Goal: Complete application form: Complete application form

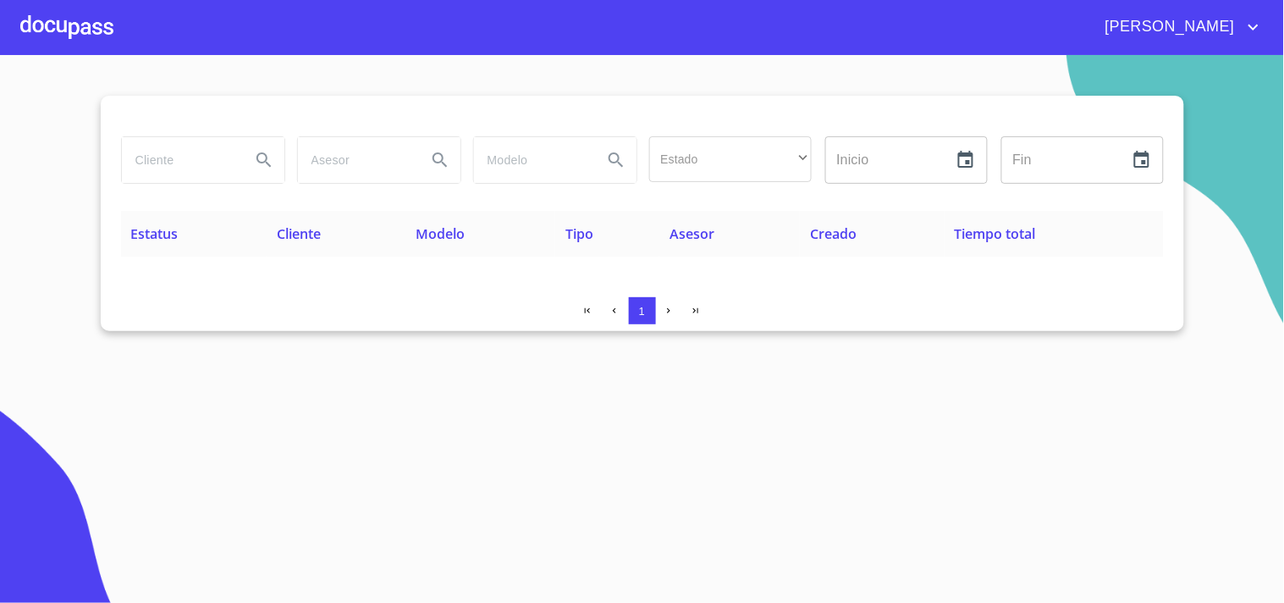
click at [89, 18] on div at bounding box center [66, 27] width 93 height 54
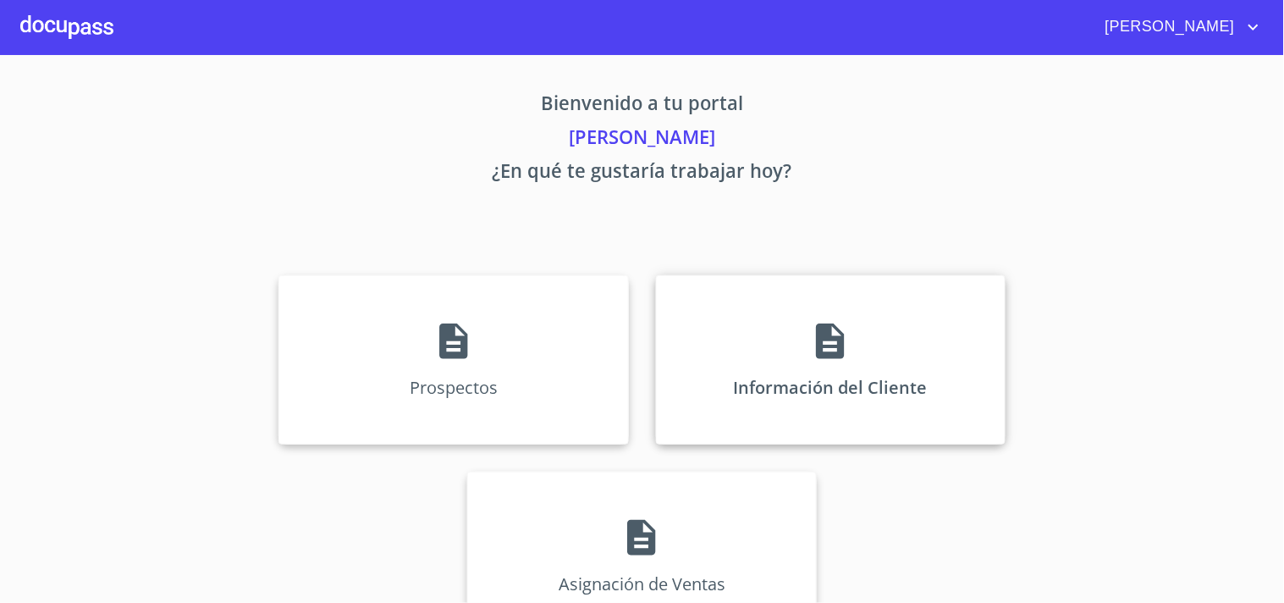
click at [755, 382] on div "Información del Cliente" at bounding box center [830, 359] width 349 height 169
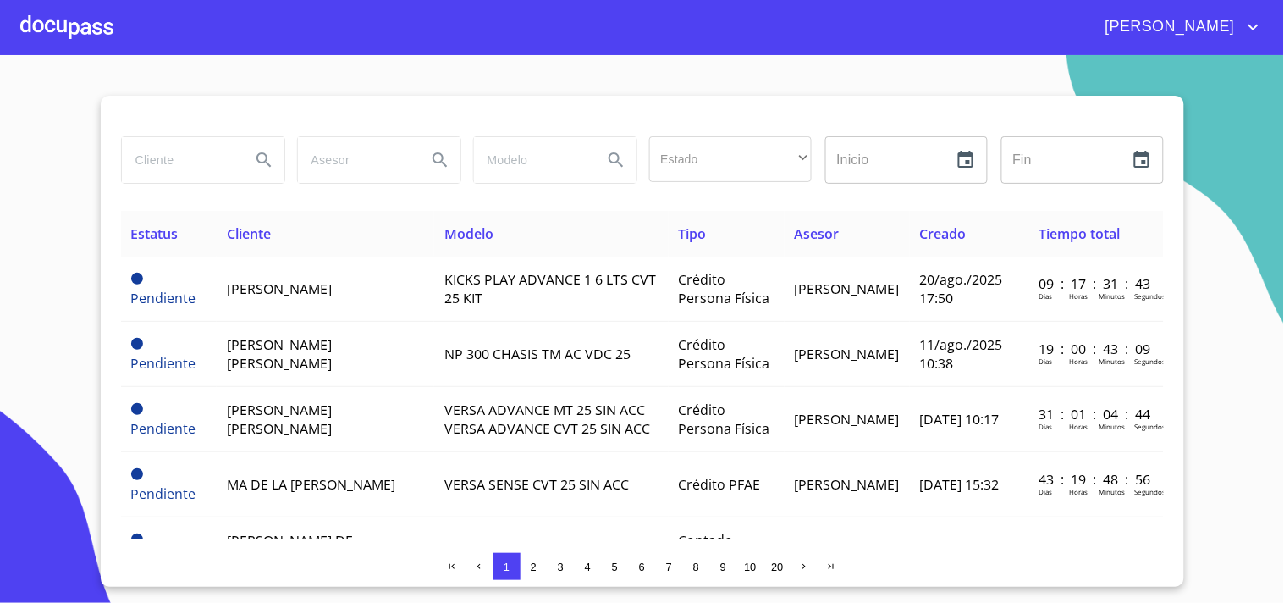
click at [209, 170] on input "search" at bounding box center [179, 160] width 115 height 46
type input "D"
type input "[PERSON_NAME]"
click at [251, 157] on button "Search" at bounding box center [264, 160] width 41 height 41
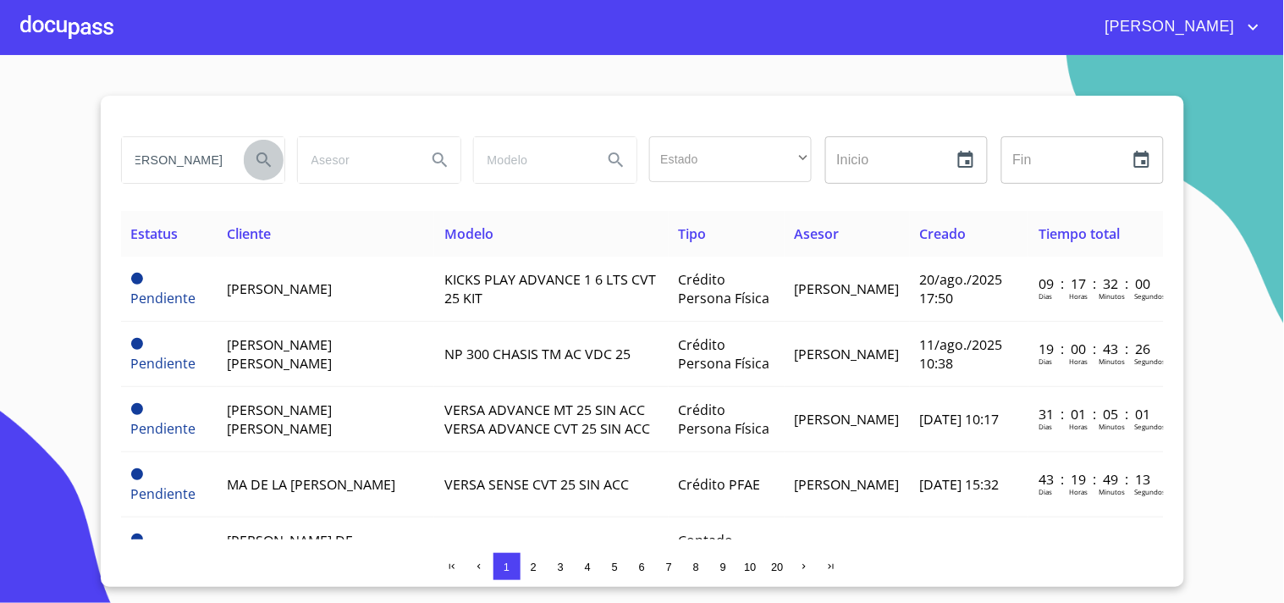
scroll to position [0, 0]
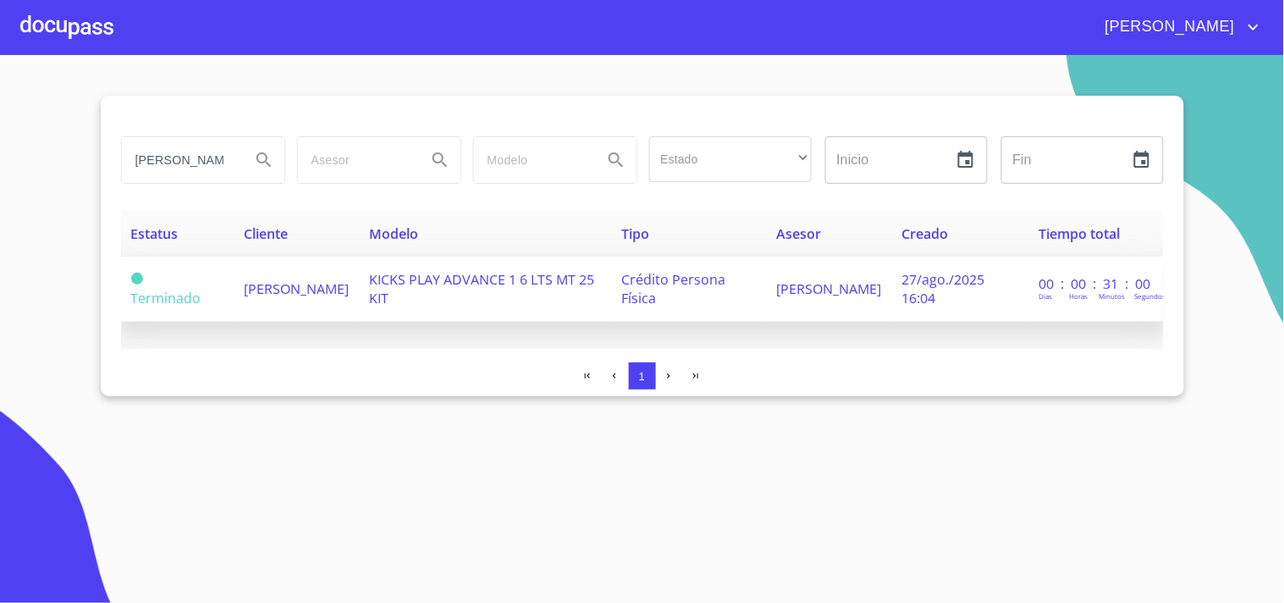
click at [442, 302] on span "KICKS PLAY ADVANCE 1 6 LTS MT 25 KIT" at bounding box center [481, 288] width 225 height 37
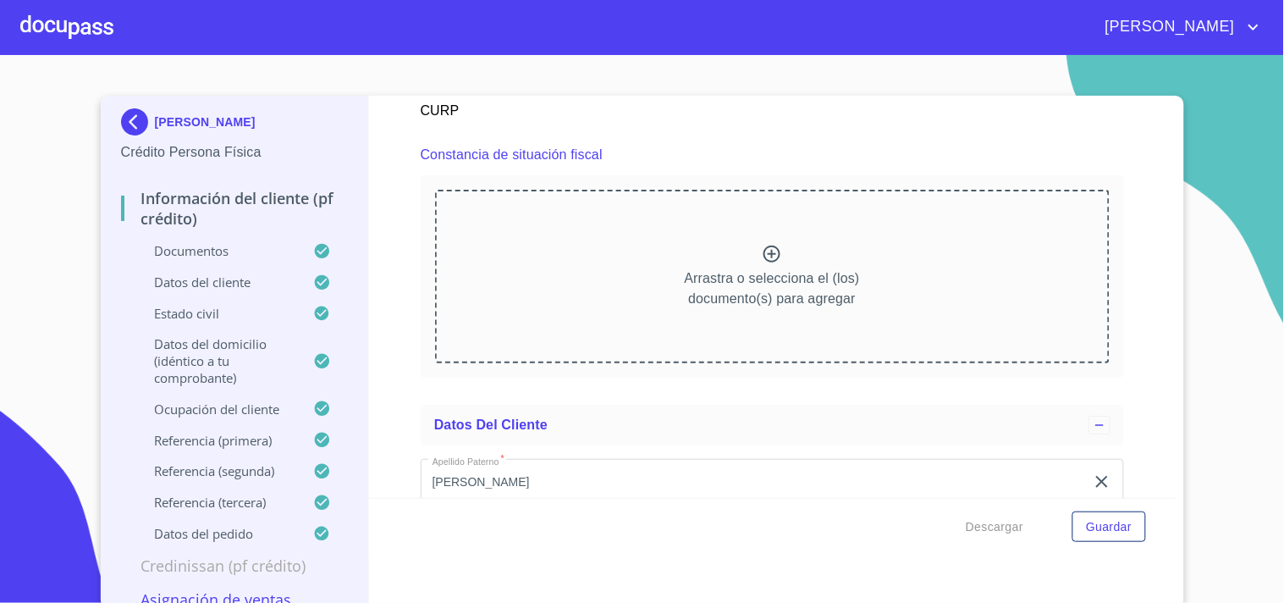
scroll to position [4668, 0]
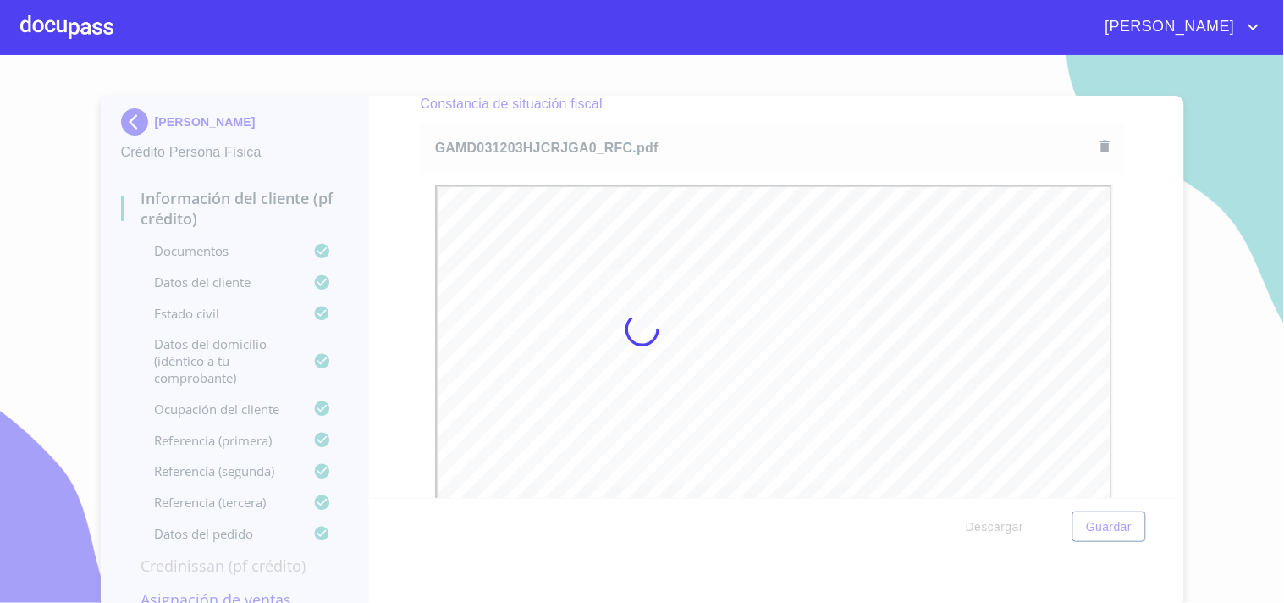
click at [792, 131] on div at bounding box center [642, 329] width 1284 height 548
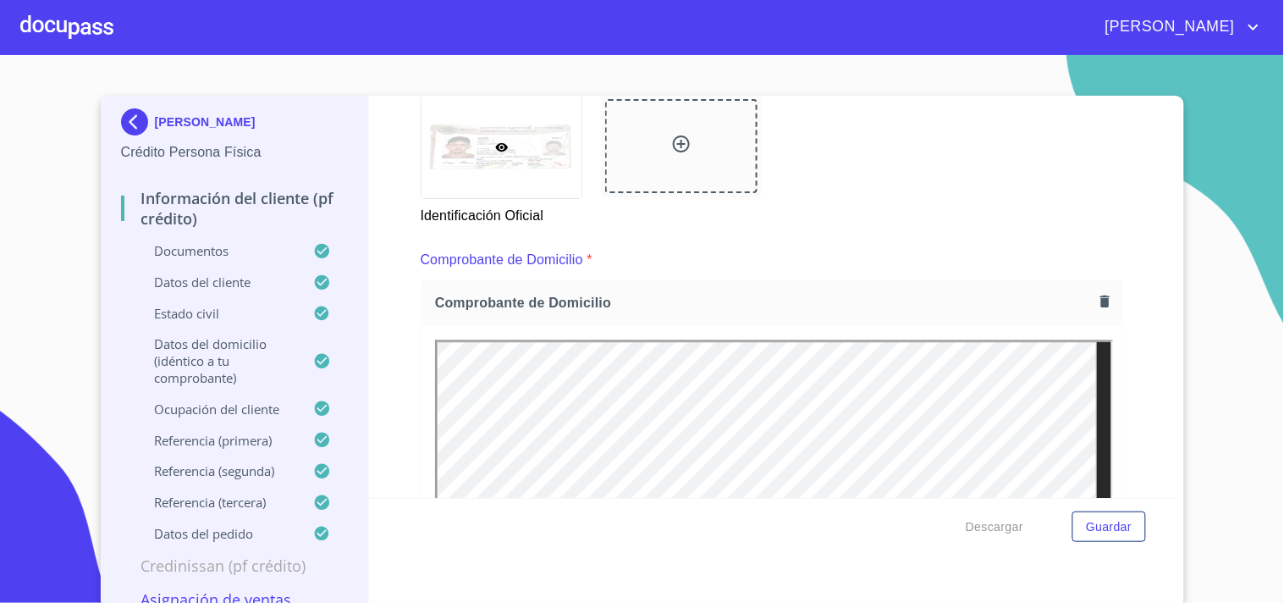
scroll to position [724, 0]
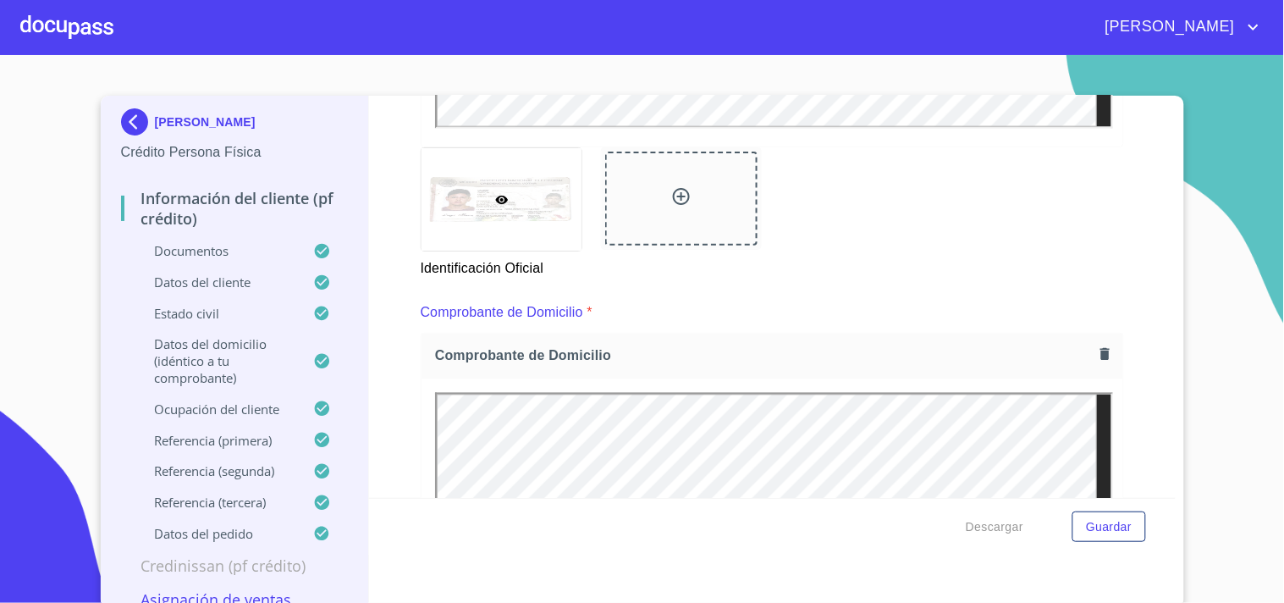
click at [1100, 350] on icon "button" at bounding box center [1104, 354] width 9 height 12
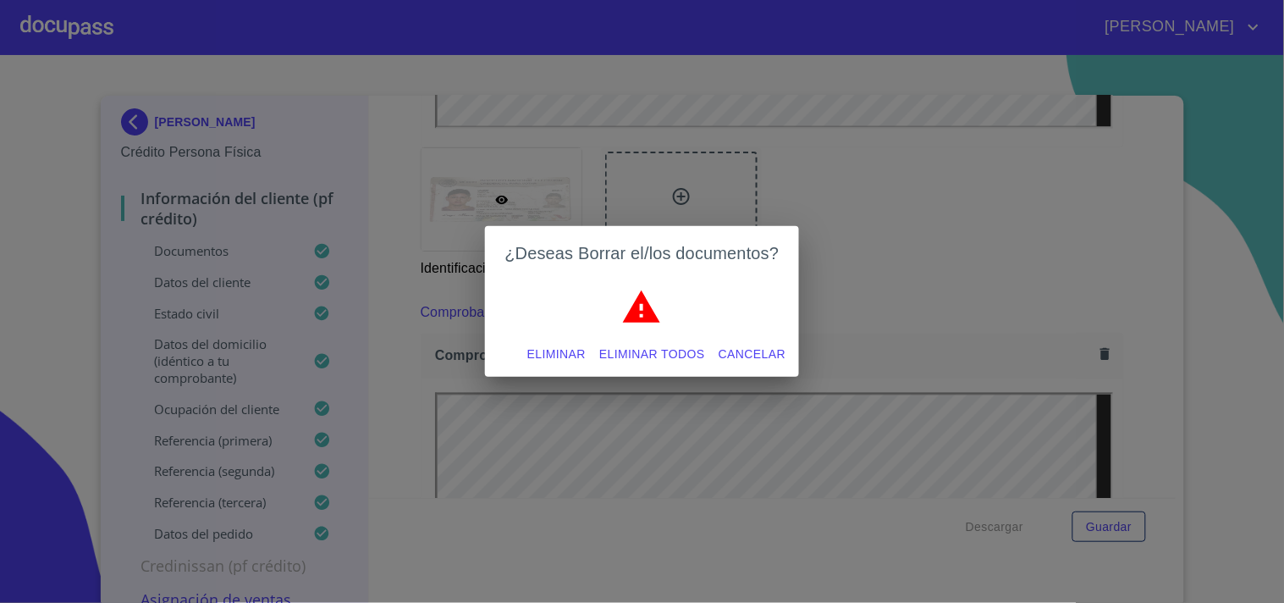
click at [666, 358] on span "Eliminar todos" at bounding box center [652, 354] width 106 height 21
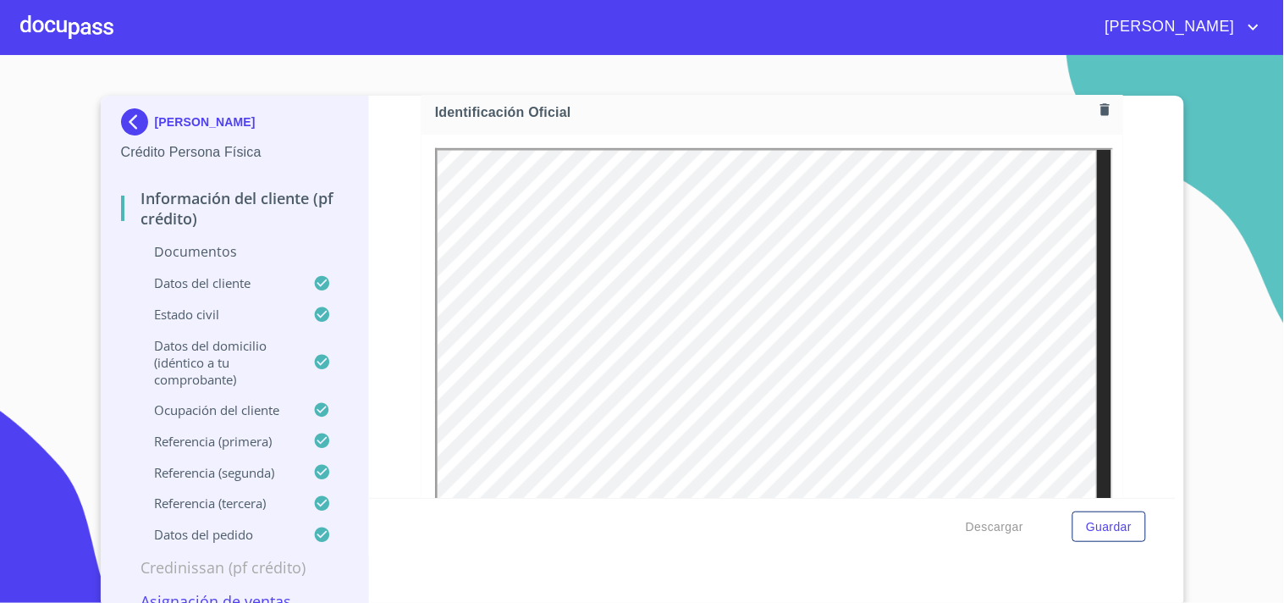
scroll to position [150, 0]
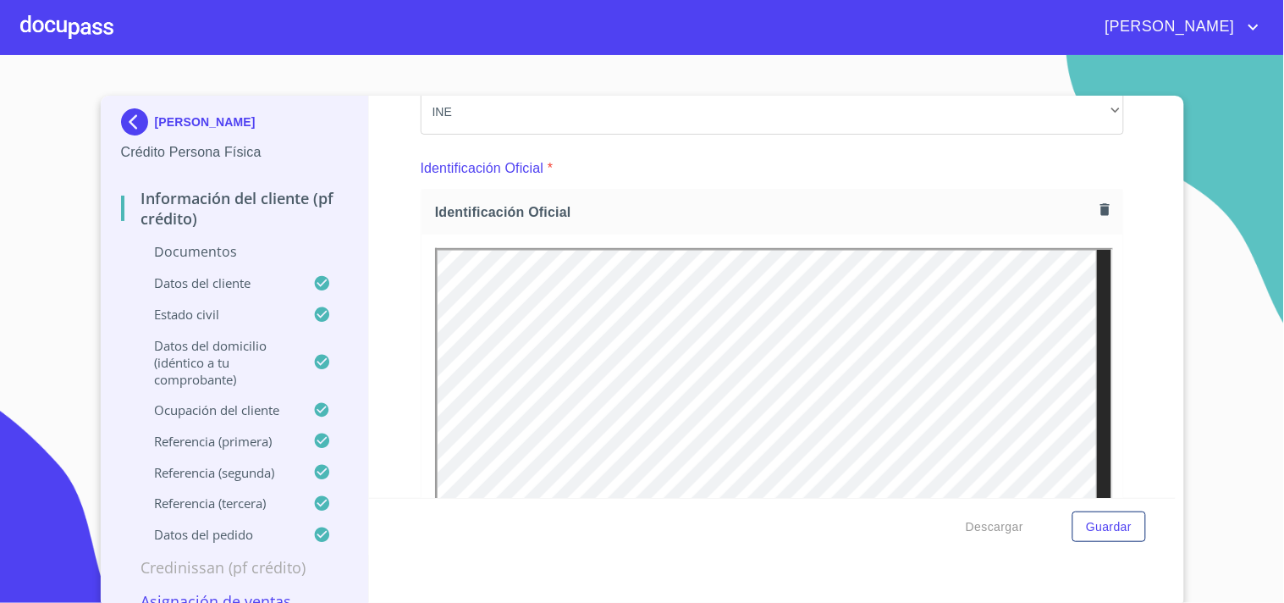
click at [1100, 208] on icon "button" at bounding box center [1104, 209] width 9 height 12
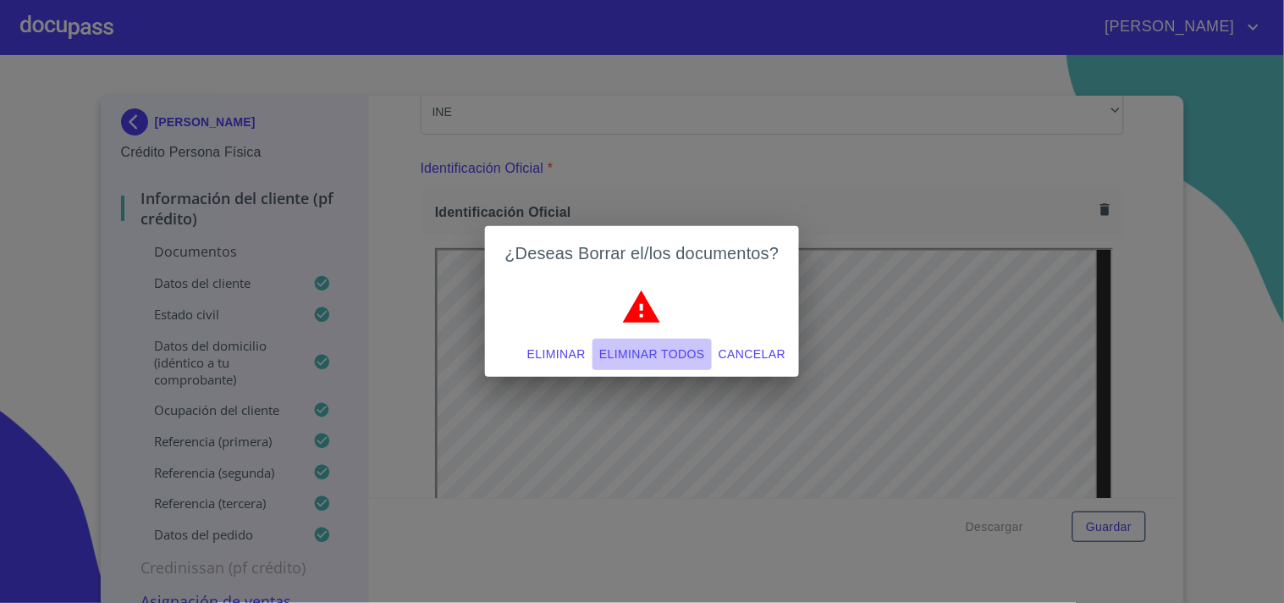
click at [650, 352] on span "Eliminar todos" at bounding box center [652, 354] width 106 height 21
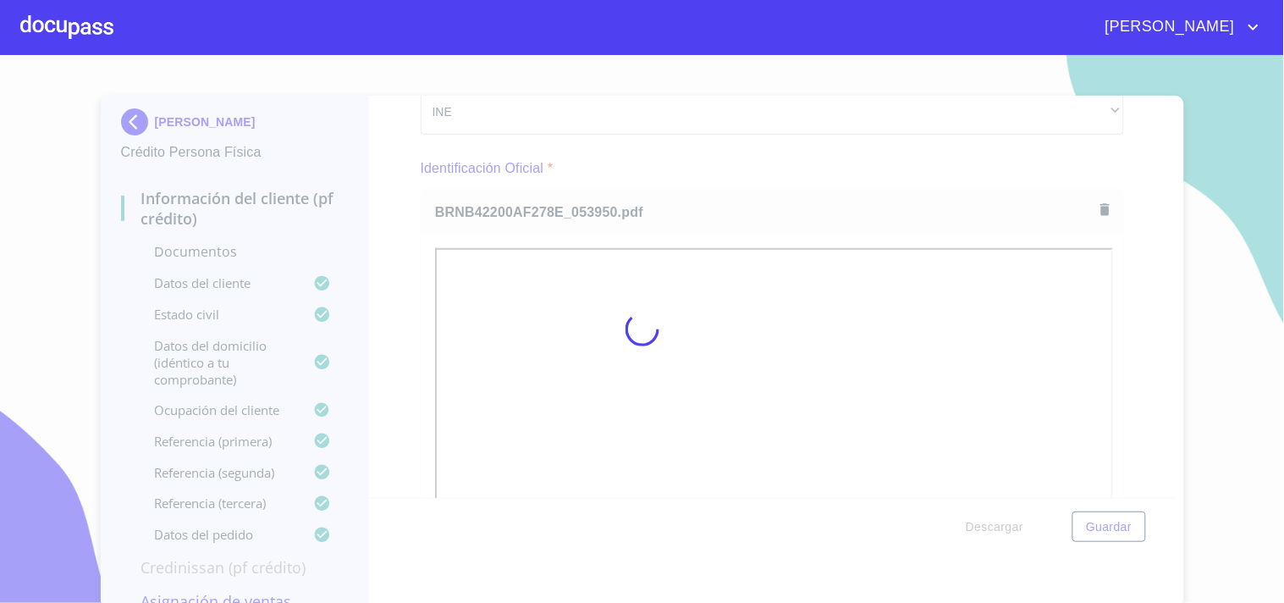
click at [770, 175] on div at bounding box center [642, 329] width 1284 height 548
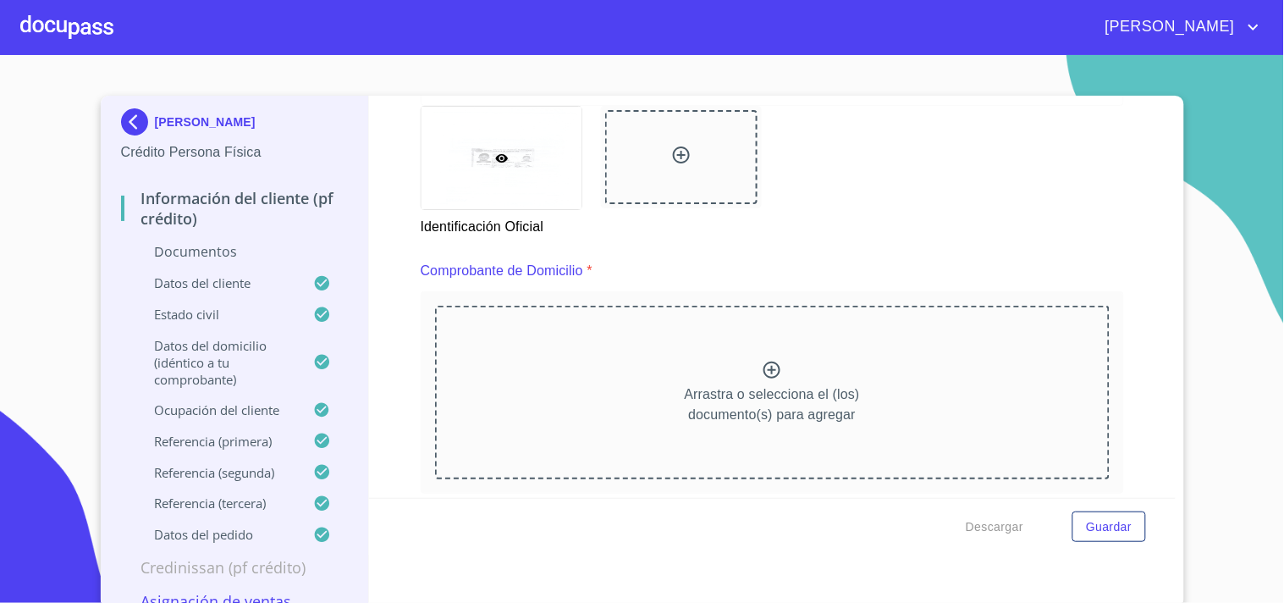
scroll to position [808, 0]
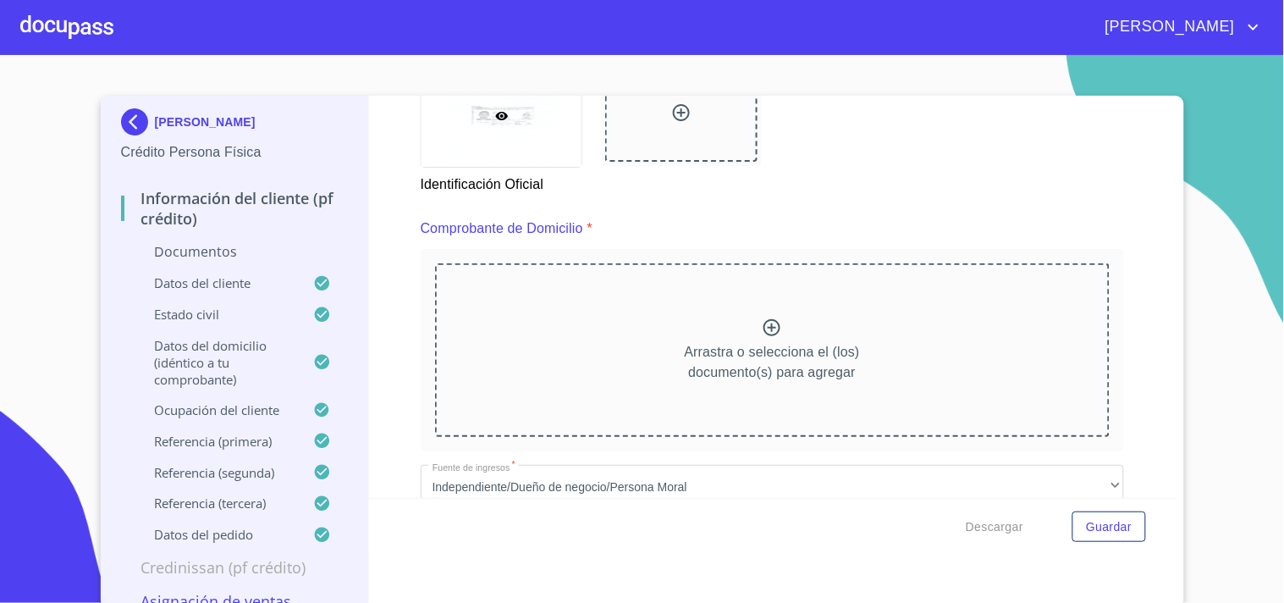
click at [1236, 134] on section "[PERSON_NAME] Crédito Persona Física Información del cliente (PF crédito) Docum…" at bounding box center [642, 329] width 1284 height 548
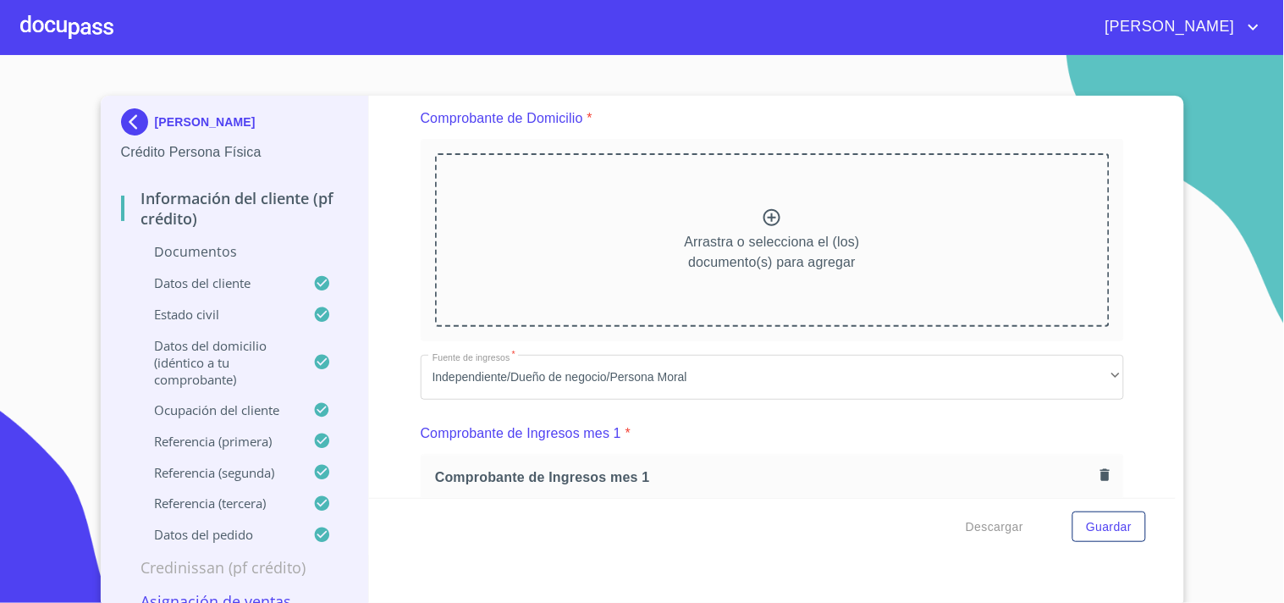
scroll to position [902, 0]
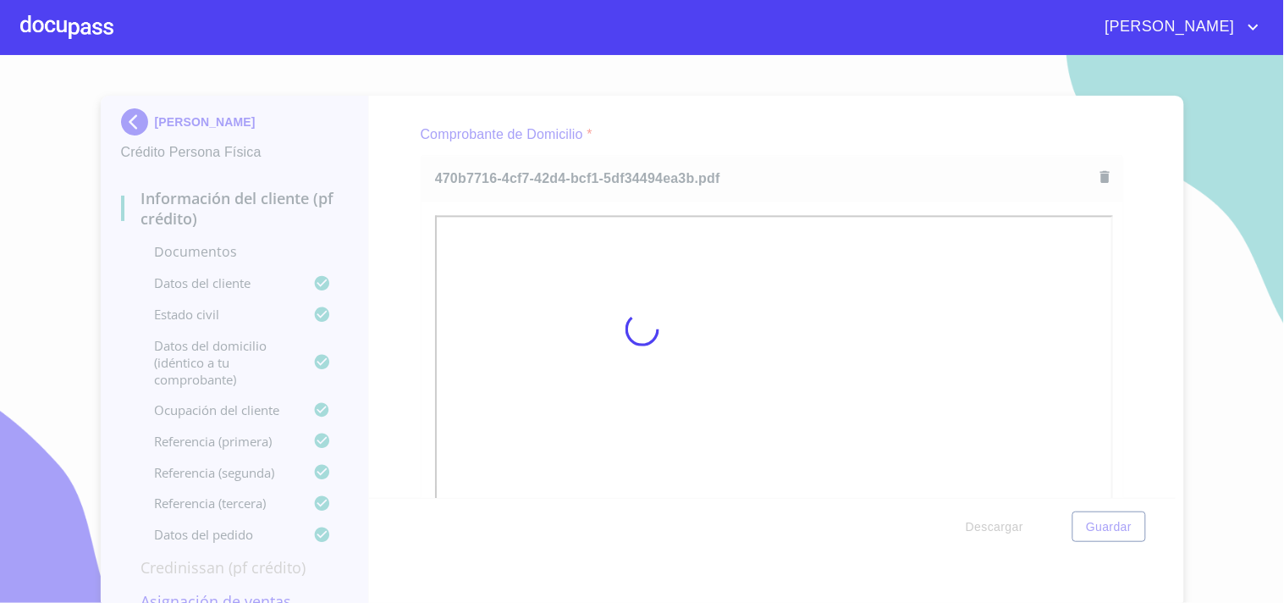
click at [1110, 327] on div at bounding box center [642, 329] width 1284 height 548
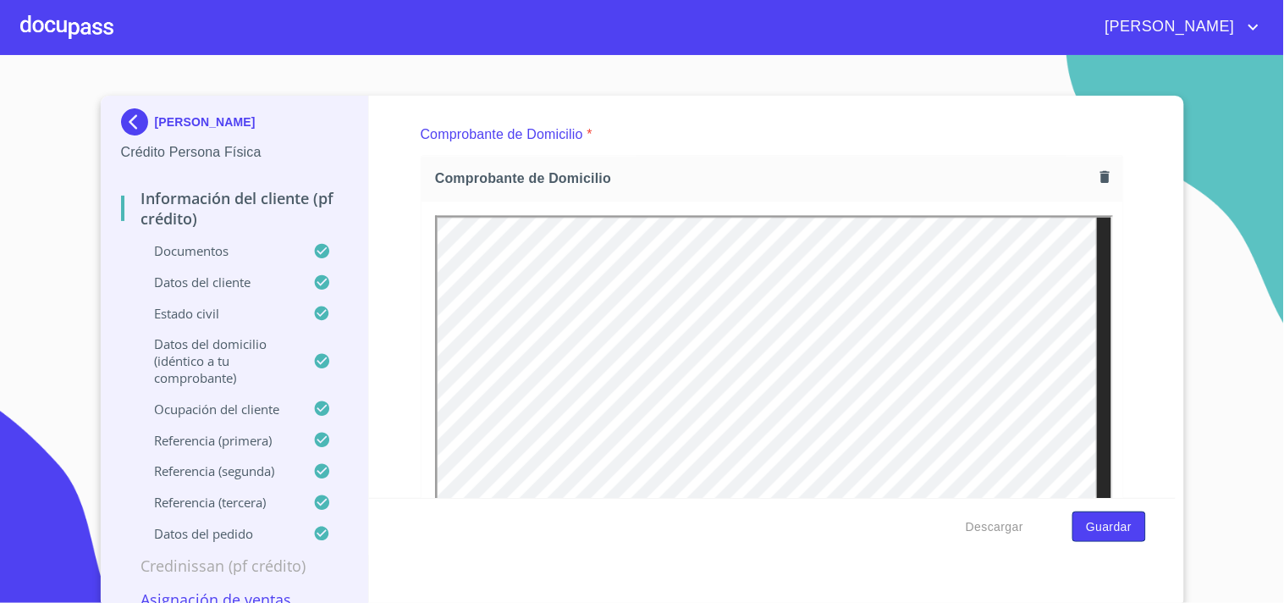
scroll to position [0, 0]
click at [1104, 520] on span "Guardar" at bounding box center [1109, 526] width 46 height 21
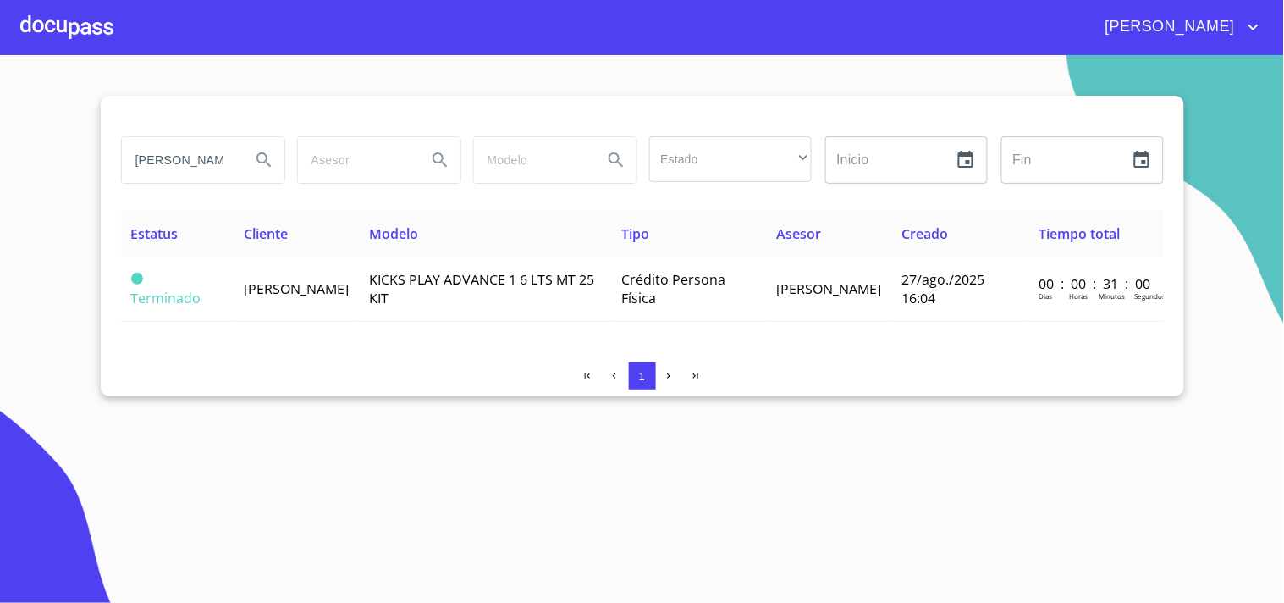
click at [86, 24] on div at bounding box center [66, 27] width 93 height 54
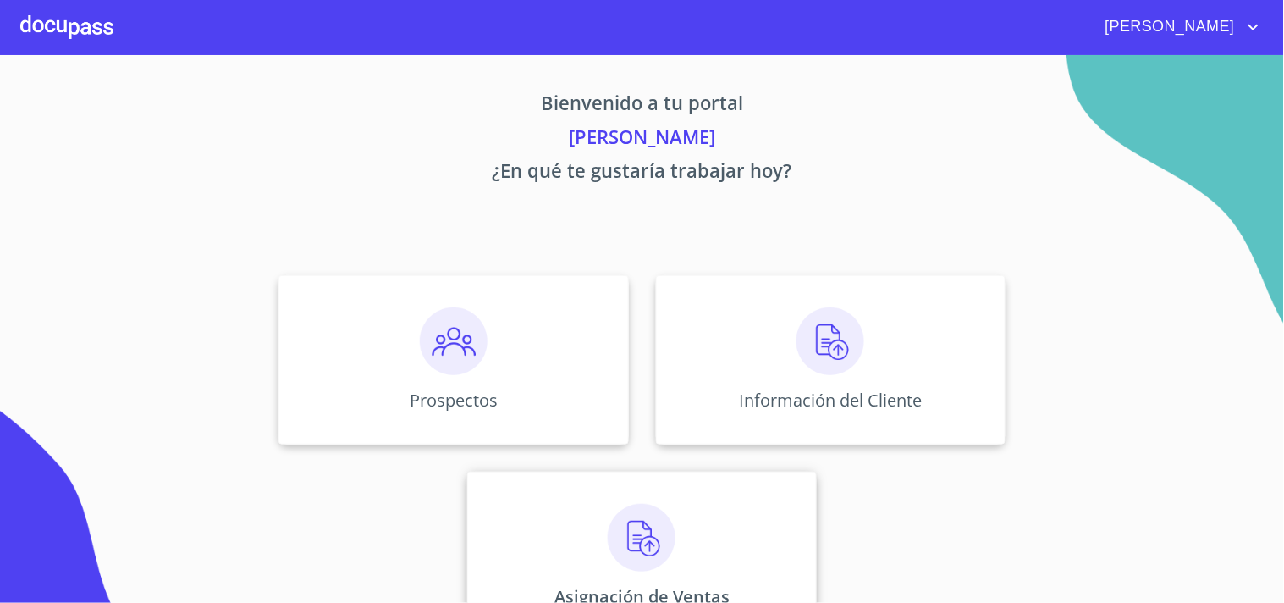
click at [700, 553] on div "Asignación de Ventas" at bounding box center [641, 555] width 349 height 169
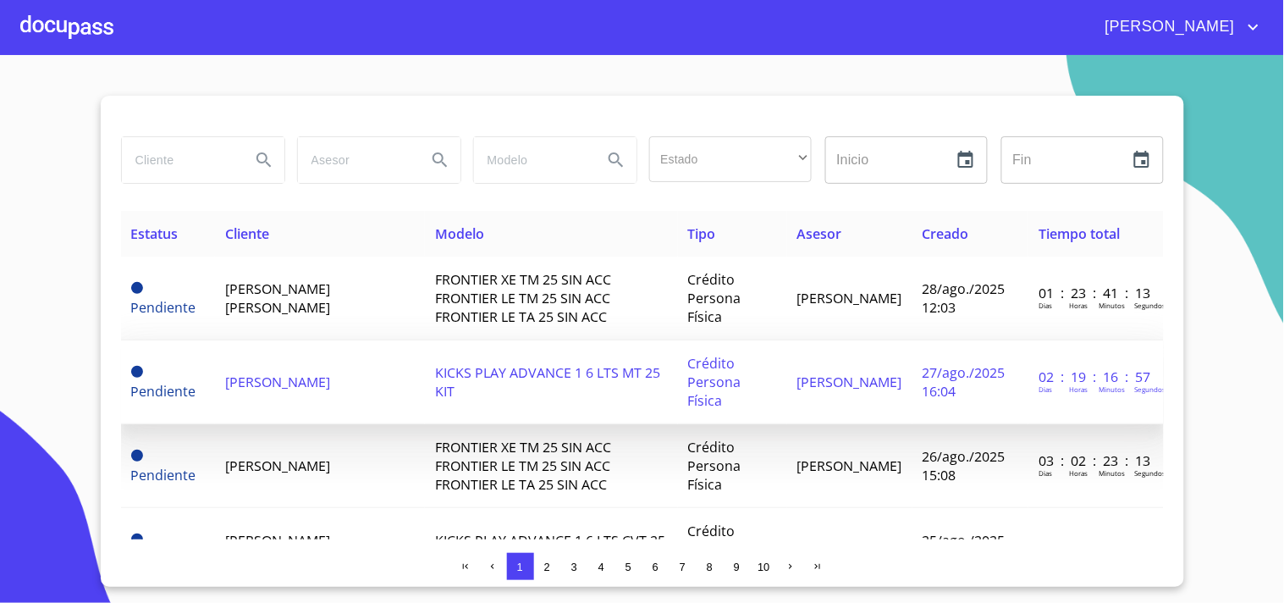
click at [291, 385] on span "[PERSON_NAME]" at bounding box center [277, 381] width 105 height 19
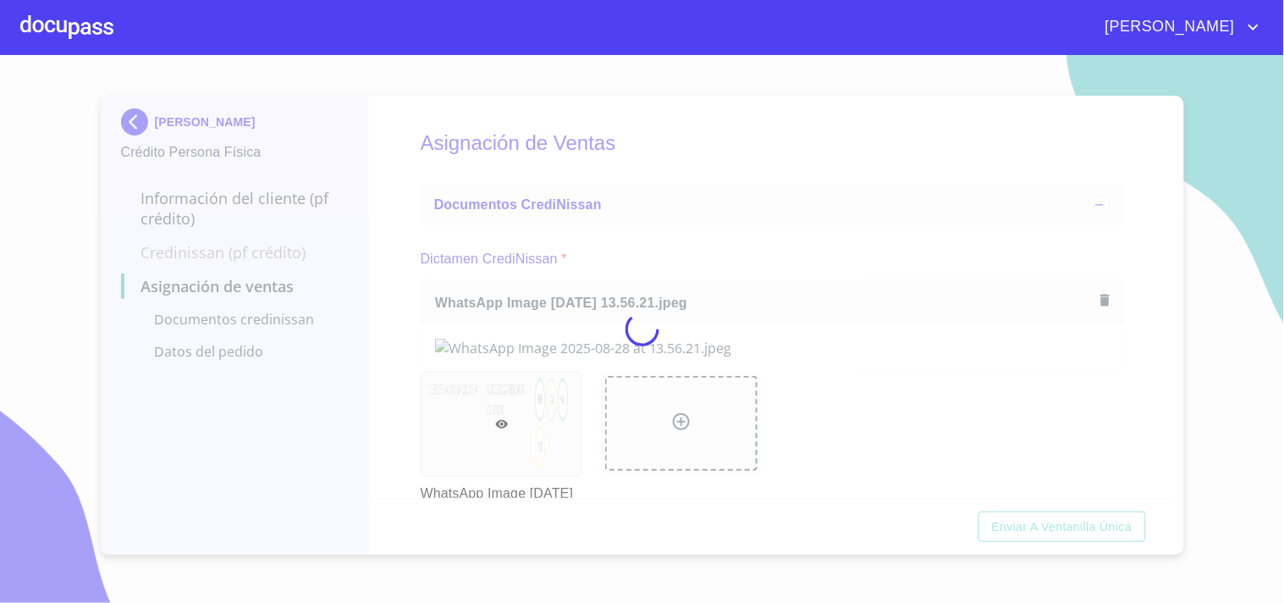
click at [714, 261] on div at bounding box center [642, 329] width 1284 height 548
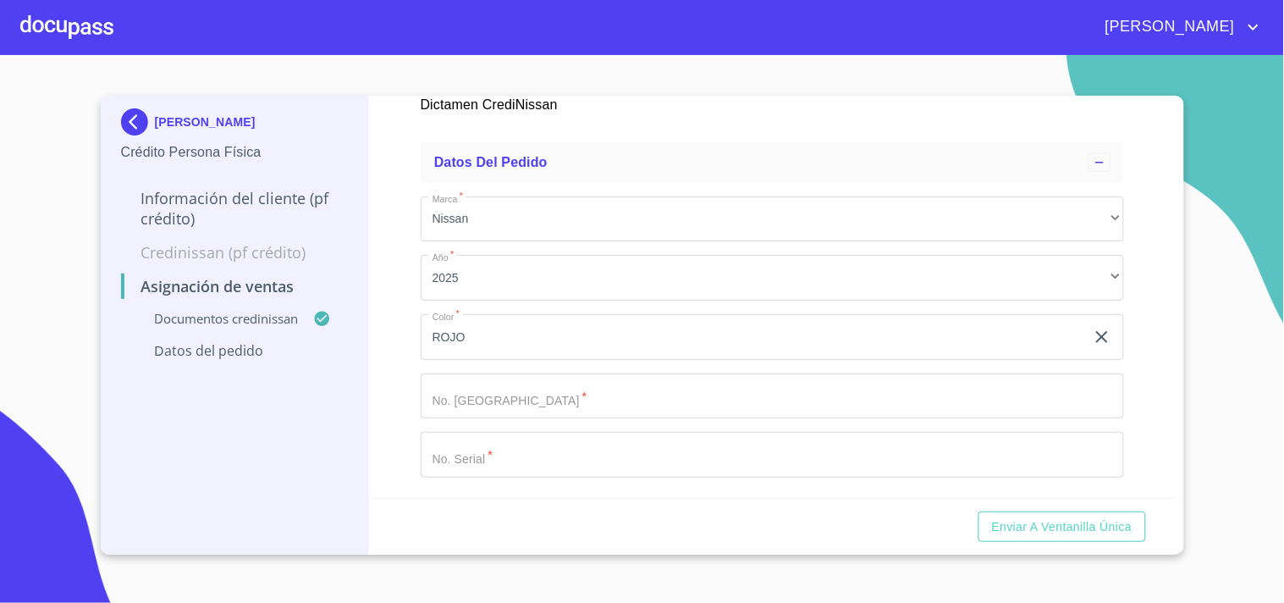
scroll to position [476, 0]
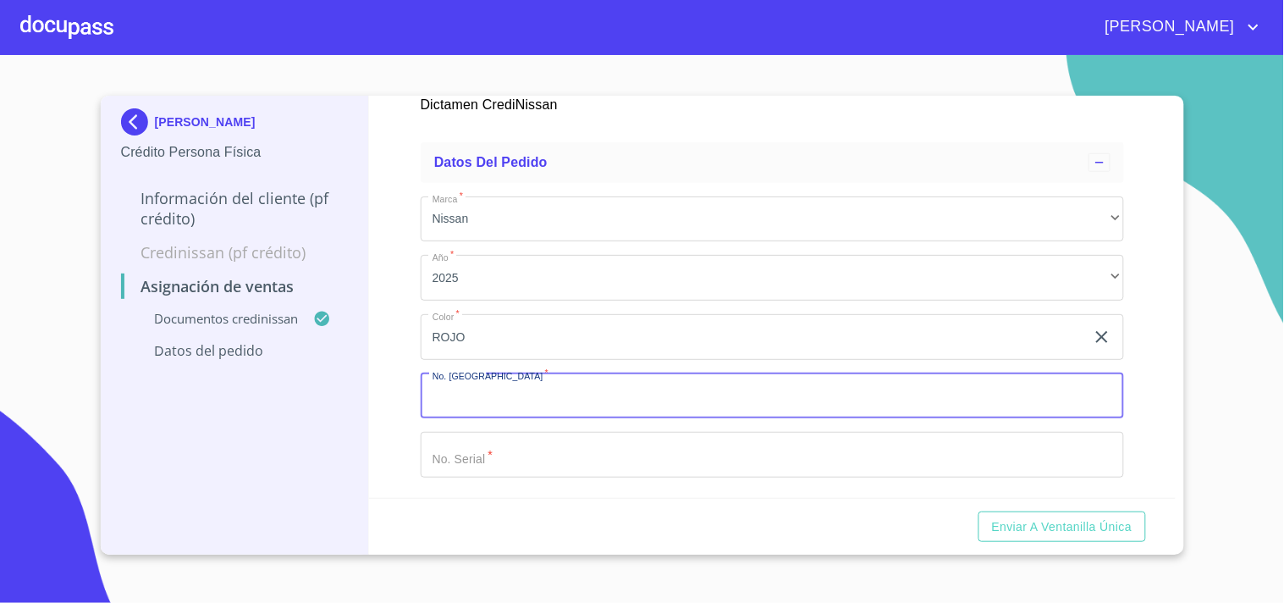
click at [590, 396] on input "Marca   *" at bounding box center [772, 396] width 703 height 46
type input "11829"
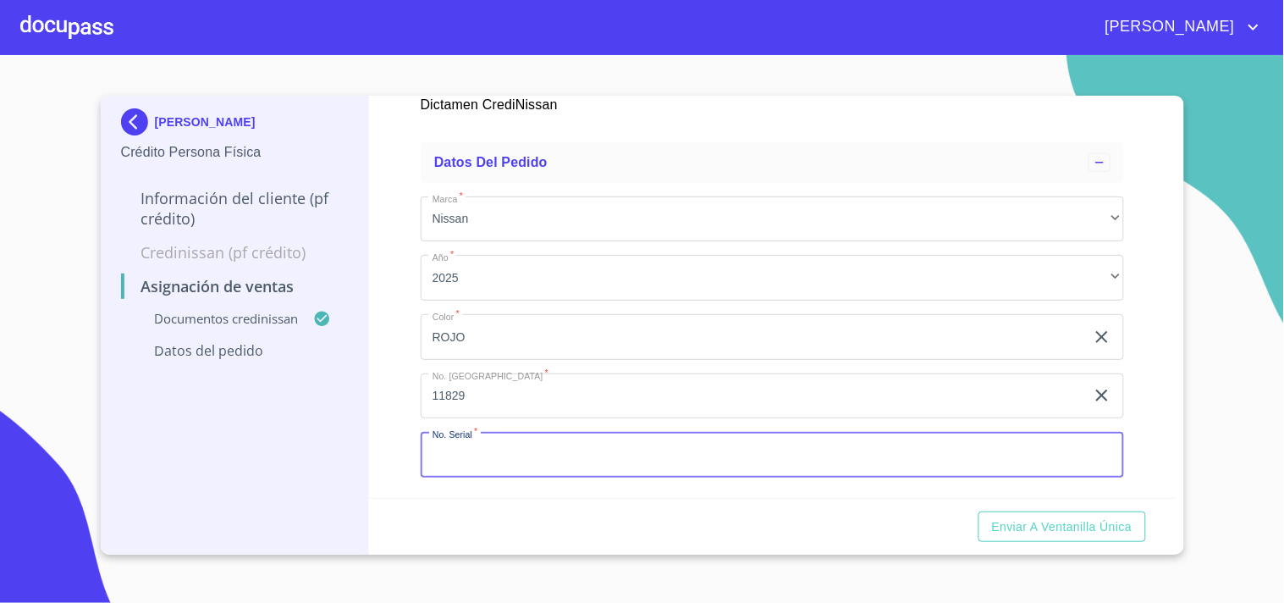
click at [565, 460] on input "Marca   *" at bounding box center [772, 455] width 703 height 46
type input "SL215530"
click at [1049, 531] on span "Enviar a Ventanilla única" at bounding box center [1062, 526] width 140 height 21
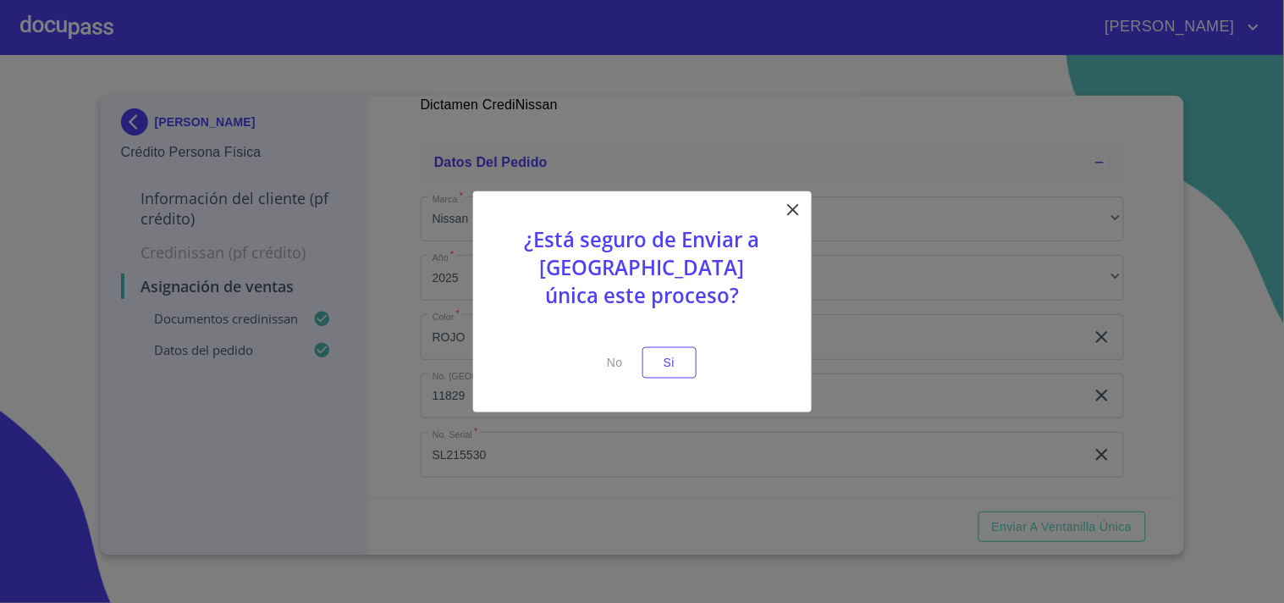
click at [698, 354] on div "¿Está seguro de Enviar a [GEOGRAPHIC_DATA] única este proceso? No Si" at bounding box center [642, 301] width 338 height 221
click at [663, 354] on span "Si" at bounding box center [669, 362] width 27 height 21
